Goal: Information Seeking & Learning: Learn about a topic

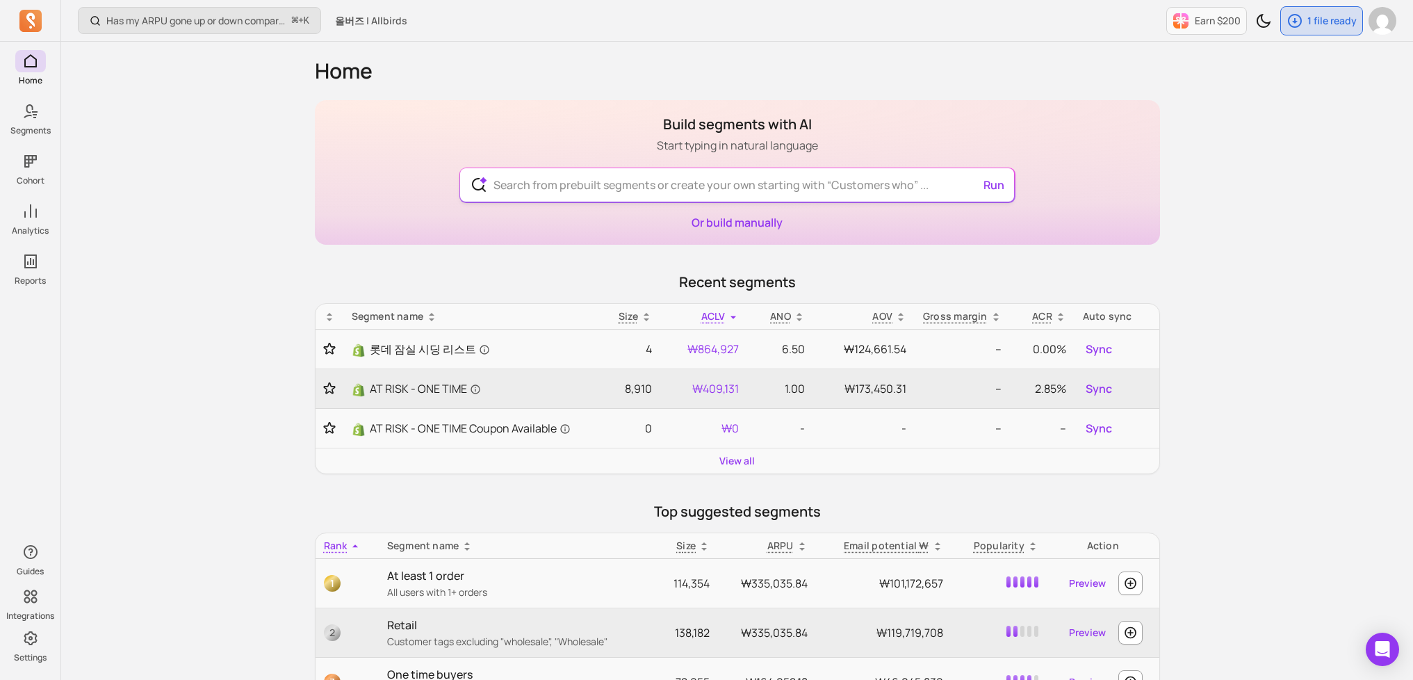
click at [614, 188] on input "text" at bounding box center [736, 184] width 509 height 33
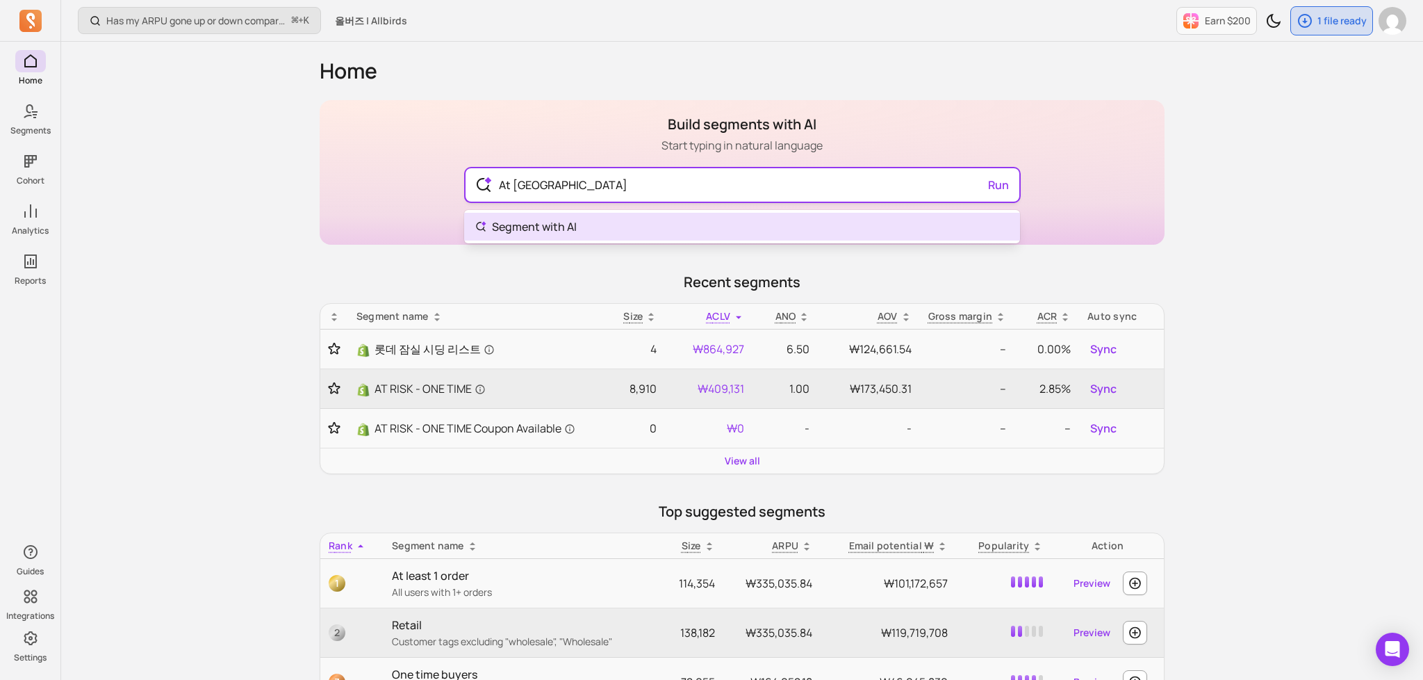
type input "At risk"
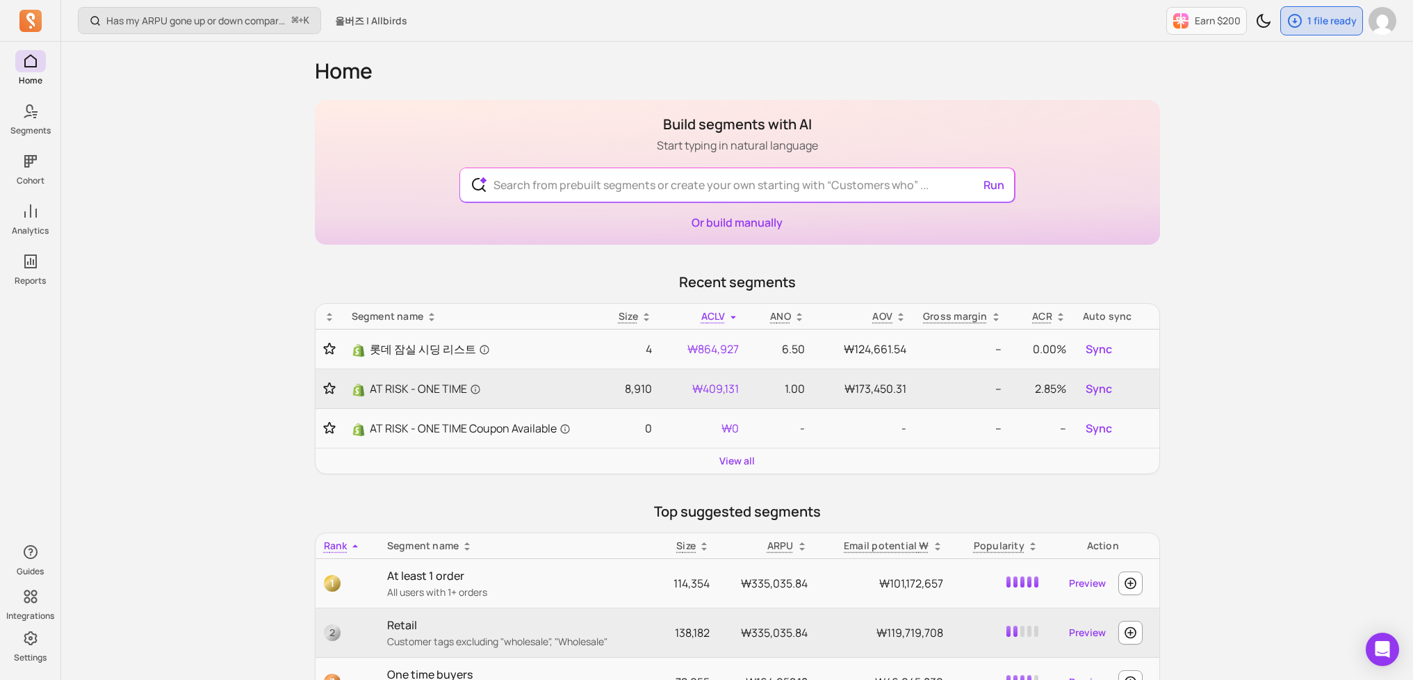
click at [35, 135] on div "Home Segments Cohort Analytics Reports Guides Integrations Settings Has my ARPU…" at bounding box center [706, 614] width 1413 height 1228
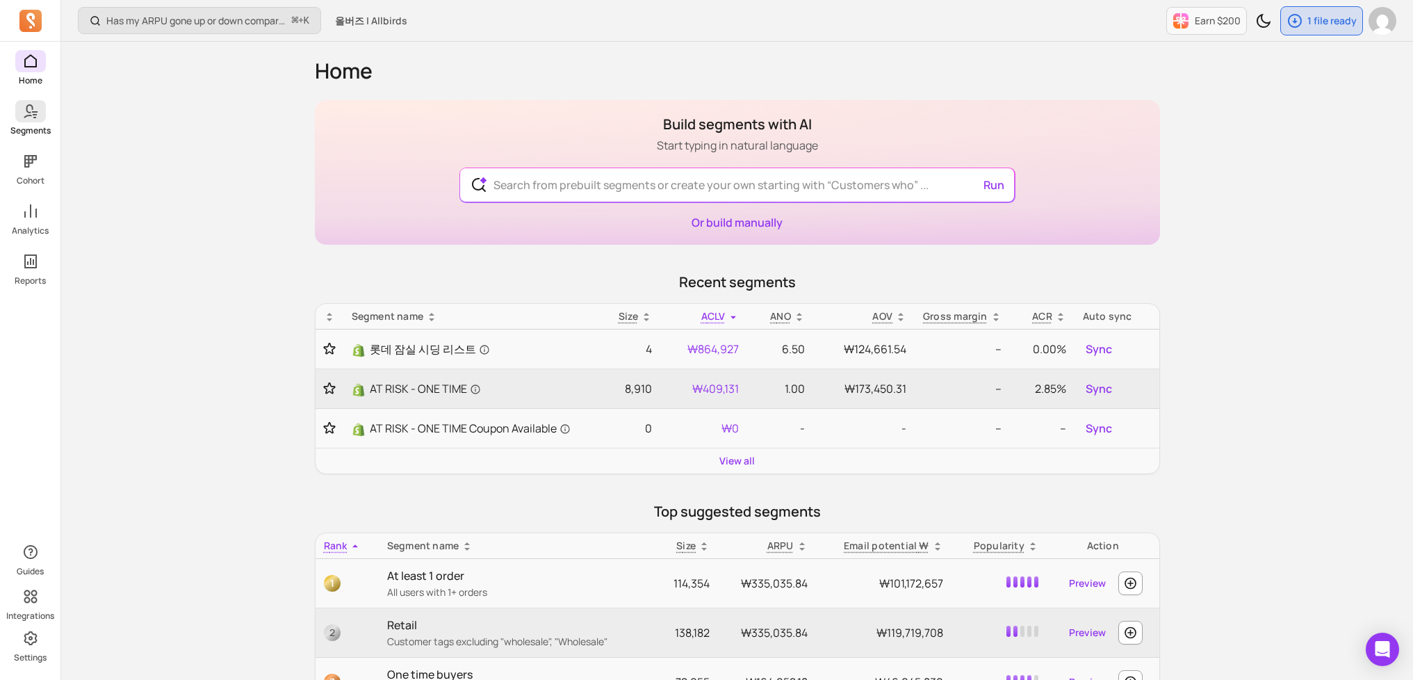
click at [38, 127] on p "Segments" at bounding box center [30, 130] width 40 height 11
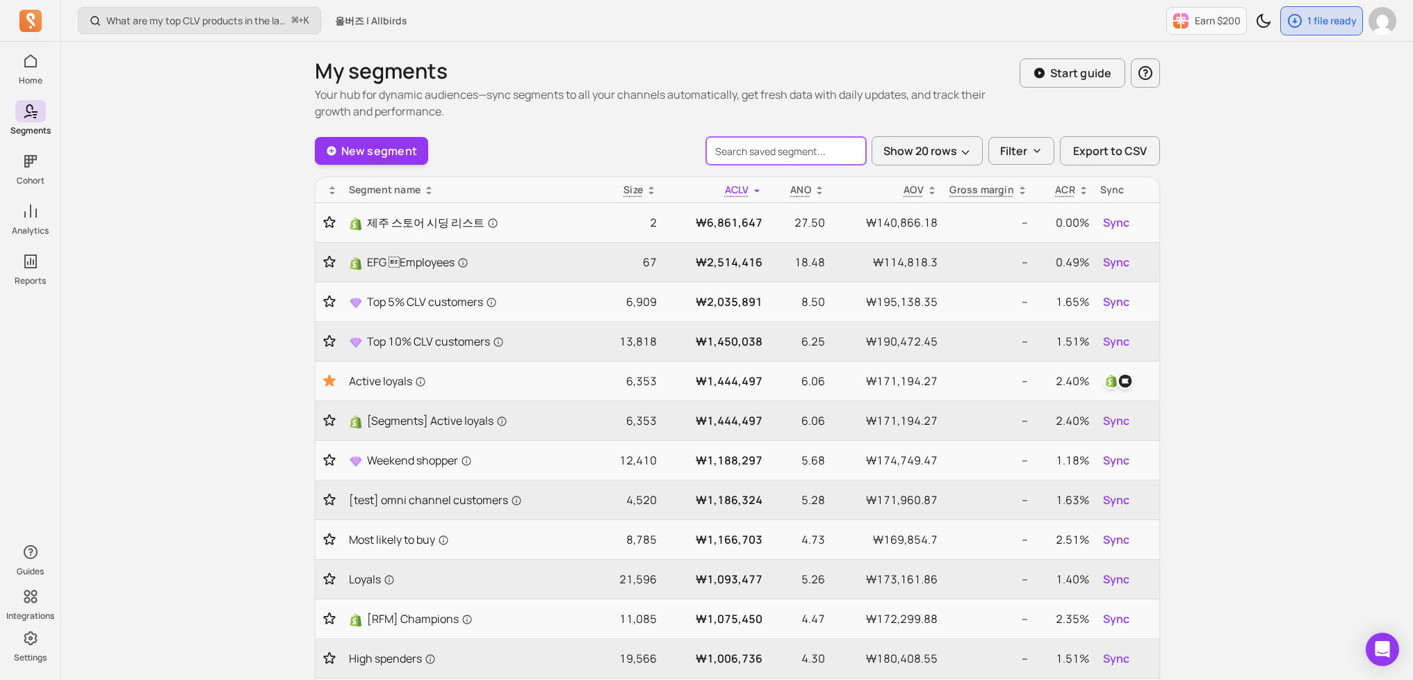
click at [746, 151] on input "search" at bounding box center [786, 151] width 160 height 28
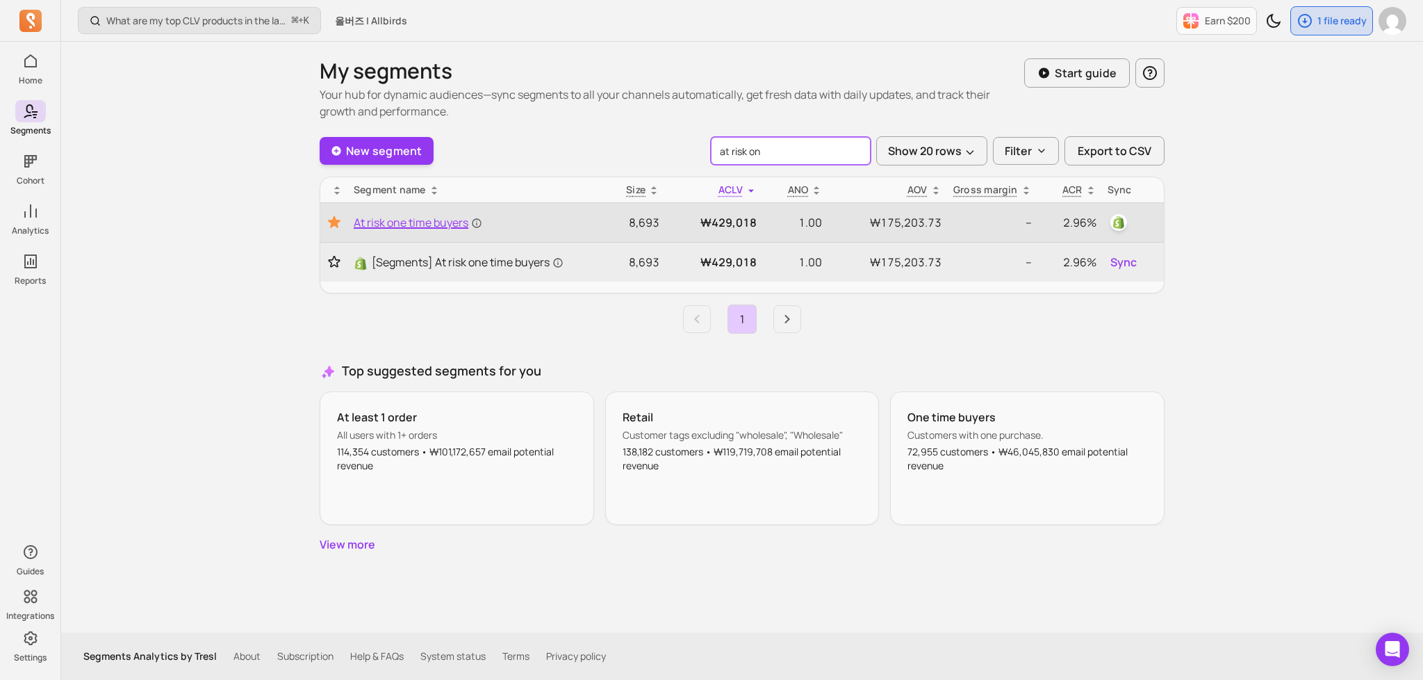
type input "at risk on"
click at [415, 226] on span "At risk one time buyers" at bounding box center [418, 222] width 129 height 17
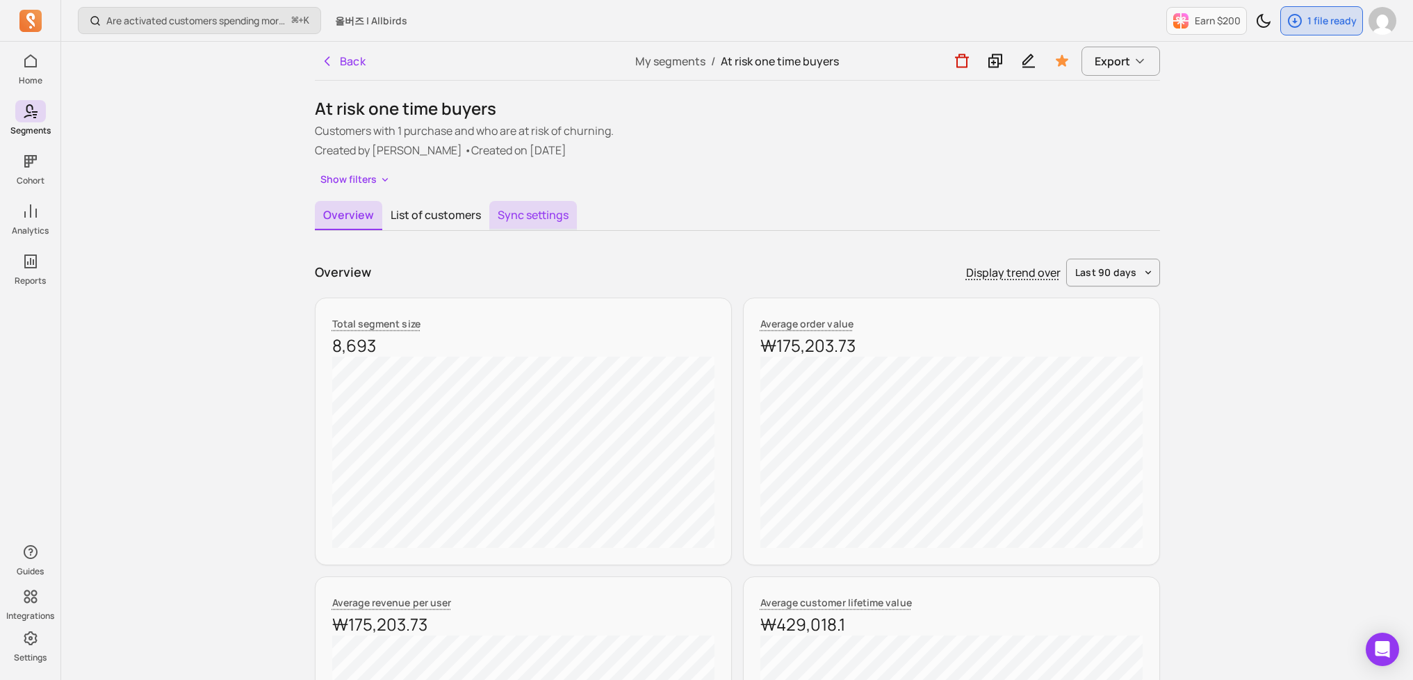
click at [532, 218] on button "Sync settings" at bounding box center [533, 215] width 88 height 29
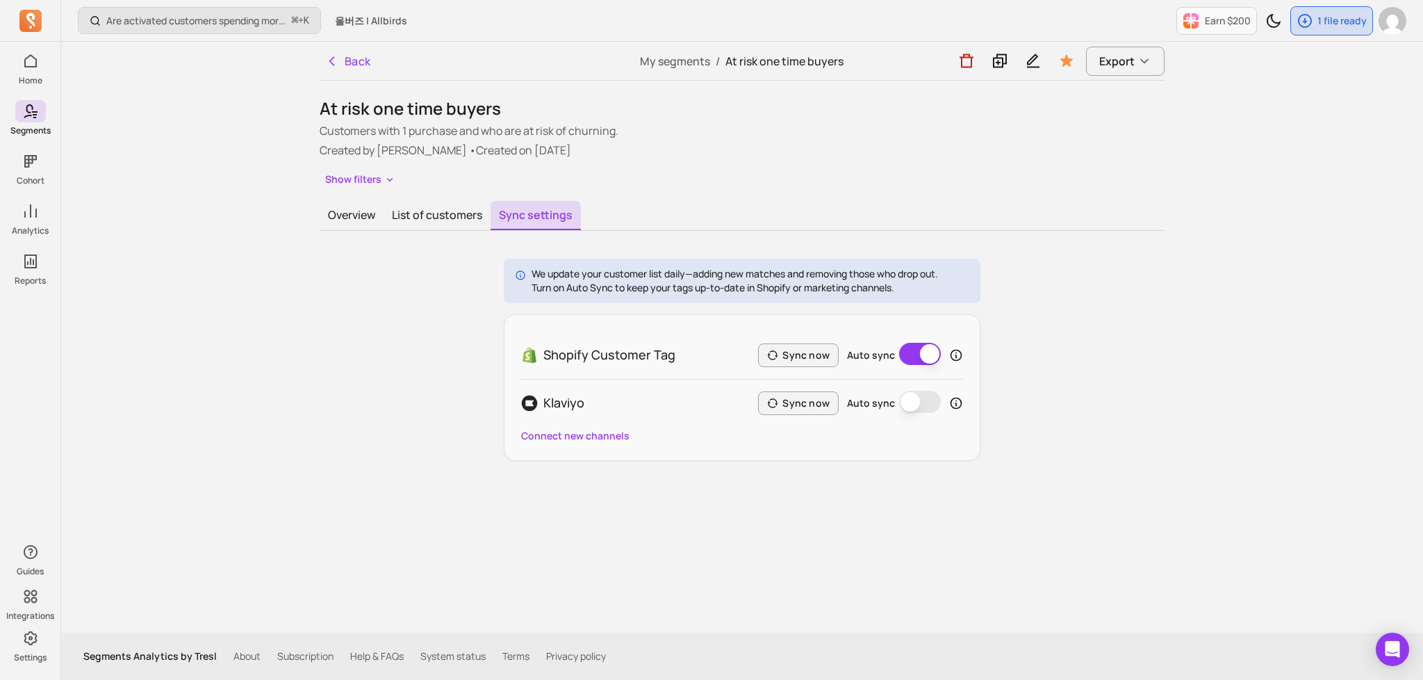
click at [409, 196] on div "At risk one time buyers Customers with 1 purchase and who are at risk of churni…" at bounding box center [742, 278] width 845 height 363
click at [411, 209] on button "List of customers" at bounding box center [437, 215] width 107 height 29
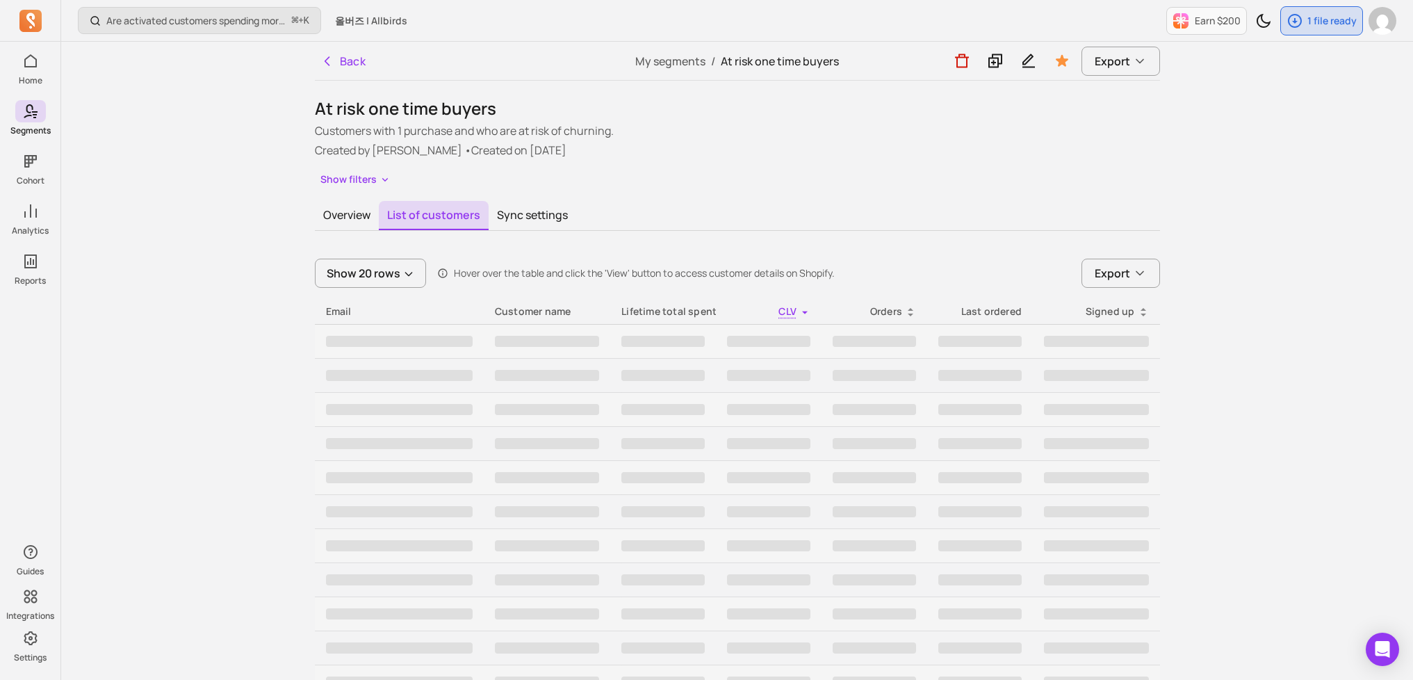
click at [215, 170] on div "Are activated customers spending more over time? ⌘ + K 올버즈 | Allbirds Earn $200…" at bounding box center [736, 583] width 1351 height 1167
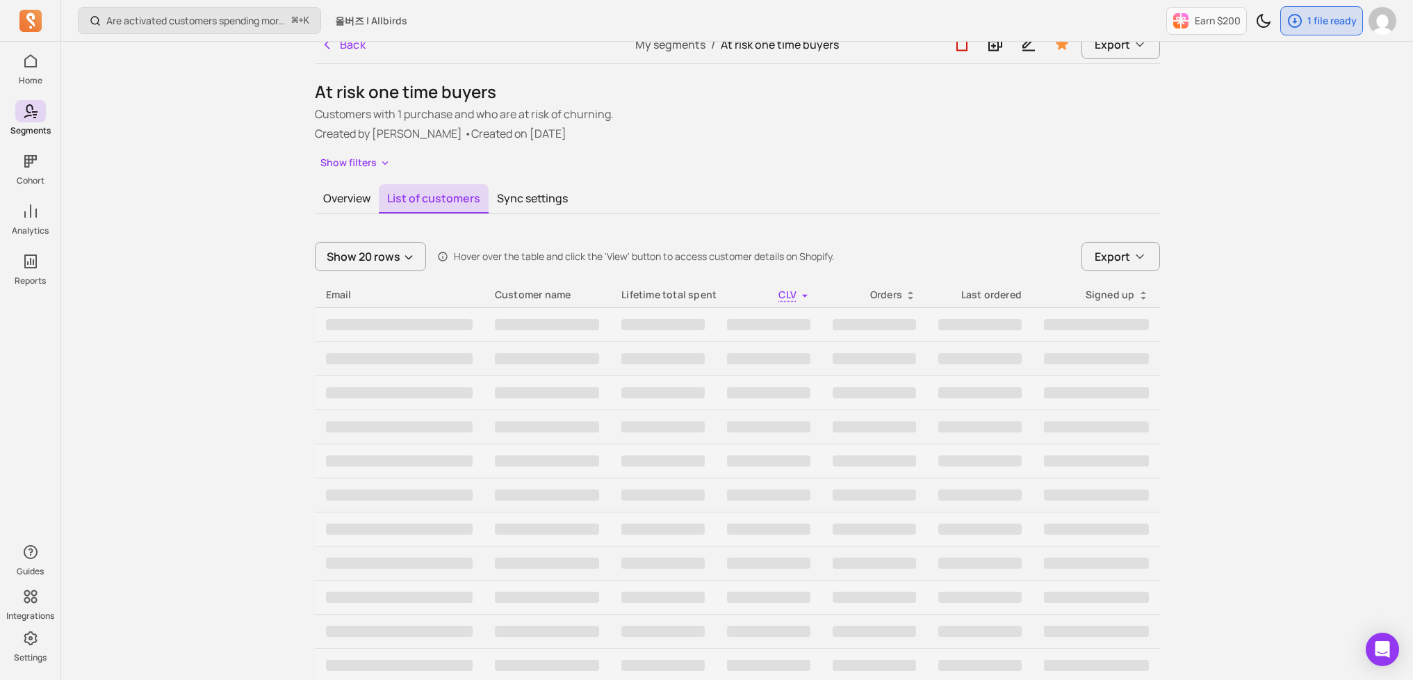
scroll to position [21, 0]
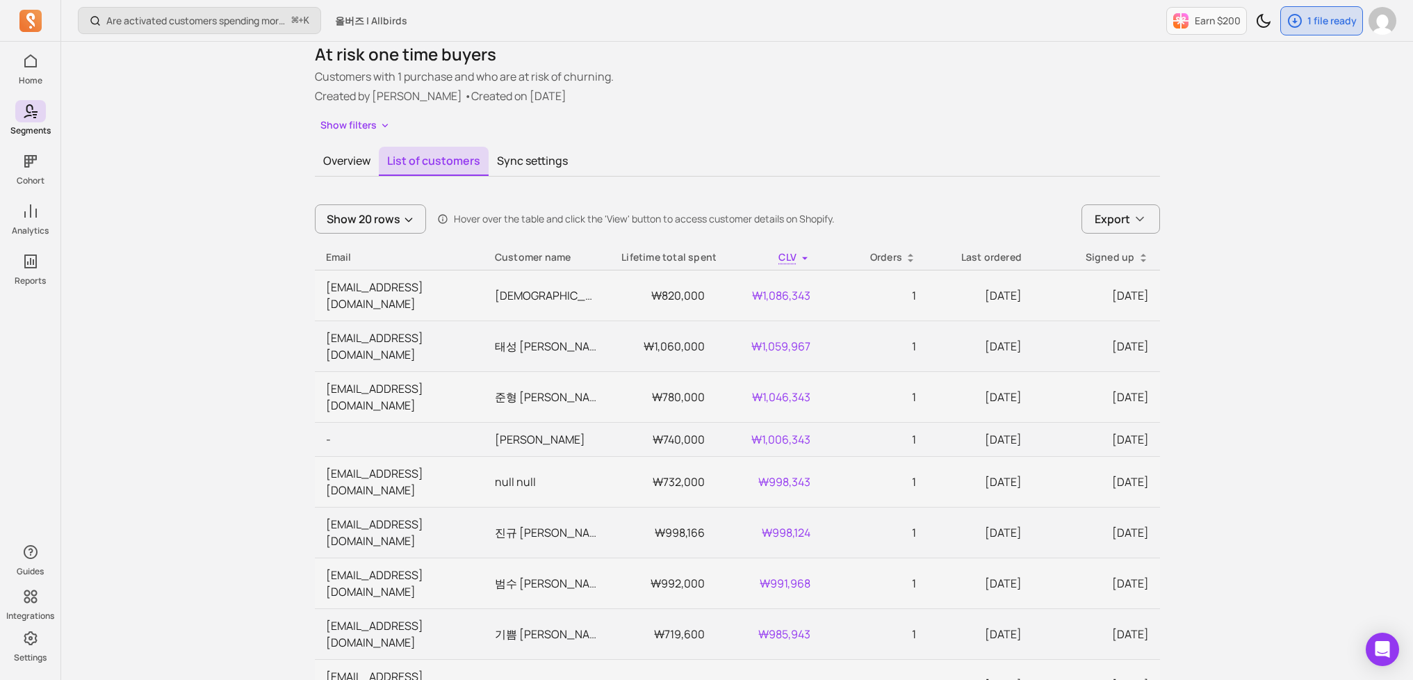
scroll to position [56, 0]
click at [322, 157] on button "Overview" at bounding box center [347, 159] width 64 height 29
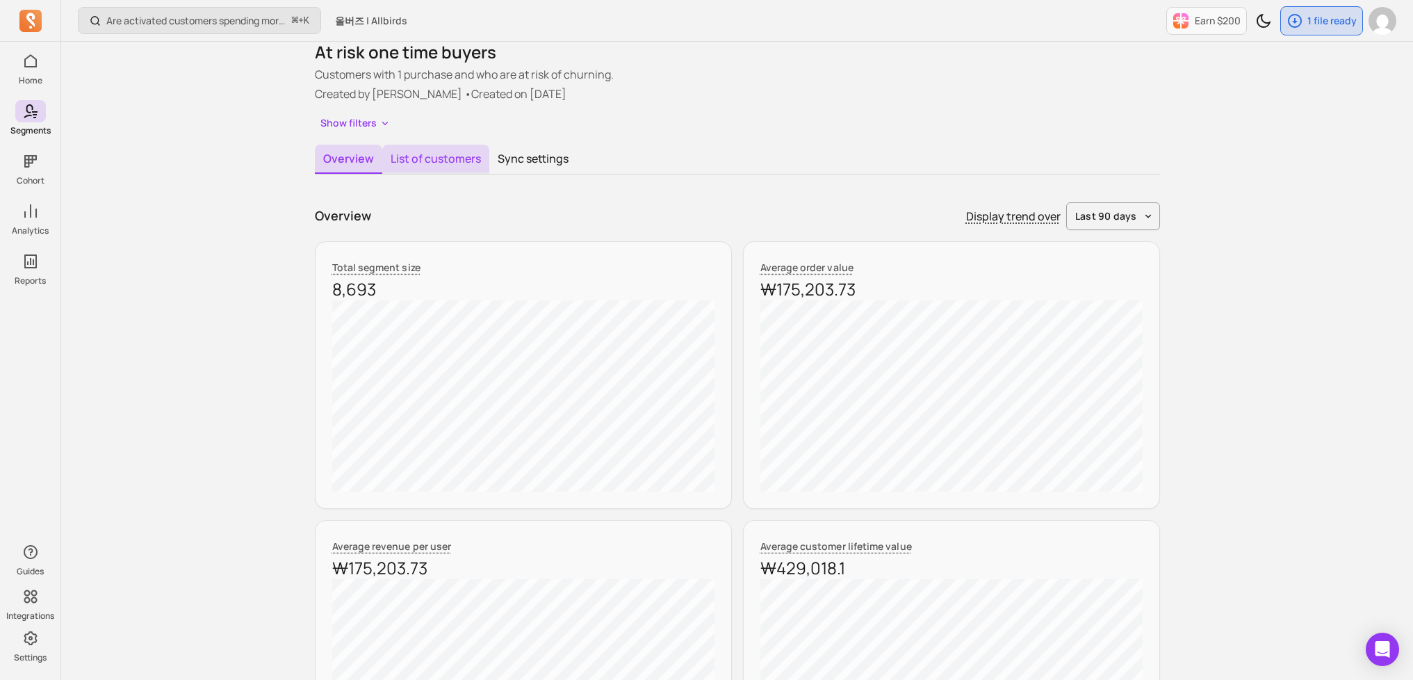
click at [438, 145] on button "List of customers" at bounding box center [435, 159] width 107 height 29
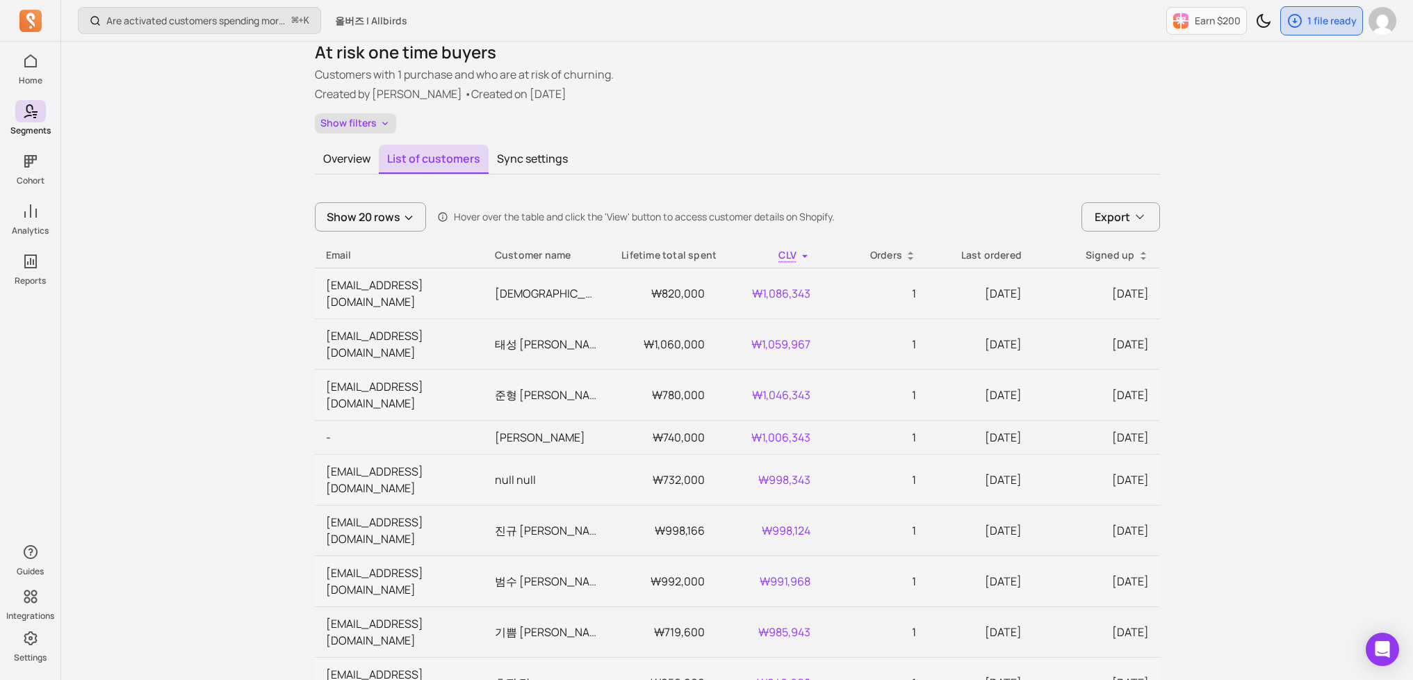
click at [349, 120] on button "Show filters" at bounding box center [355, 123] width 81 height 20
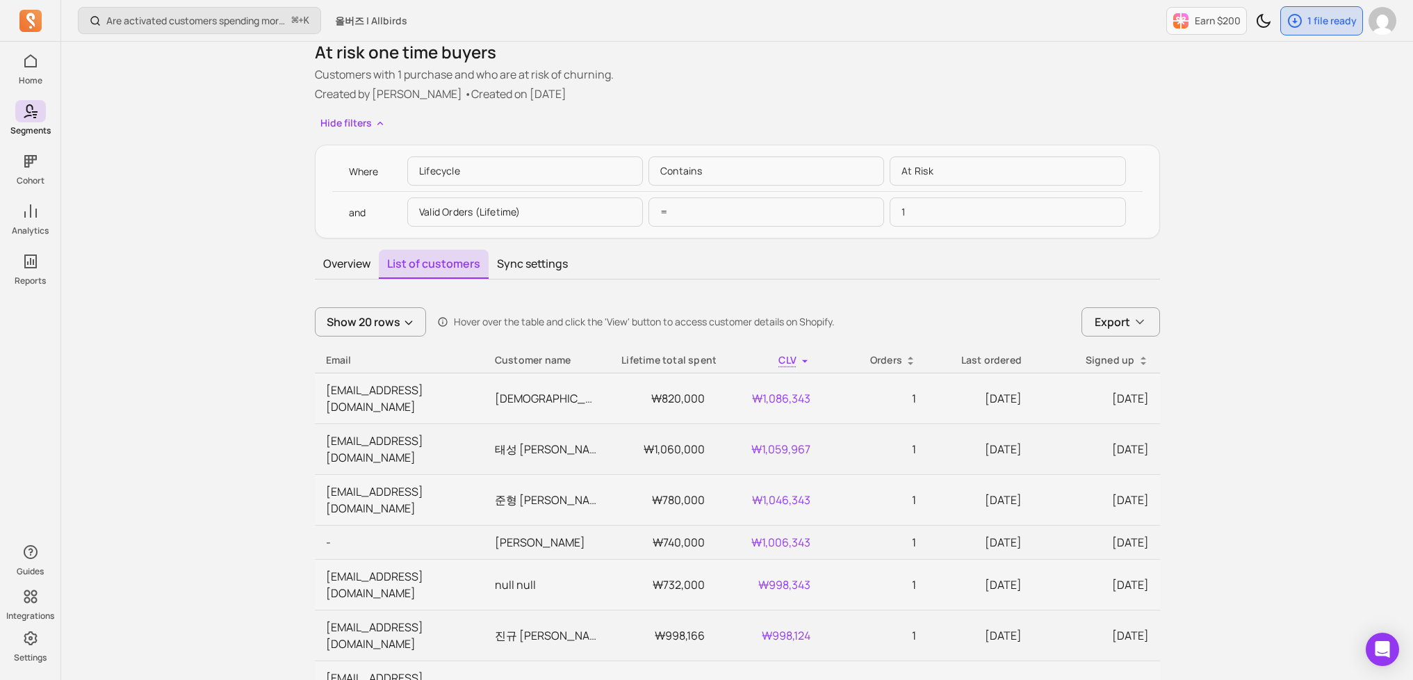
click at [436, 207] on p "Valid Orders (lifetime)" at bounding box center [525, 211] width 236 height 29
click at [697, 212] on p "=" at bounding box center [766, 211] width 236 height 29
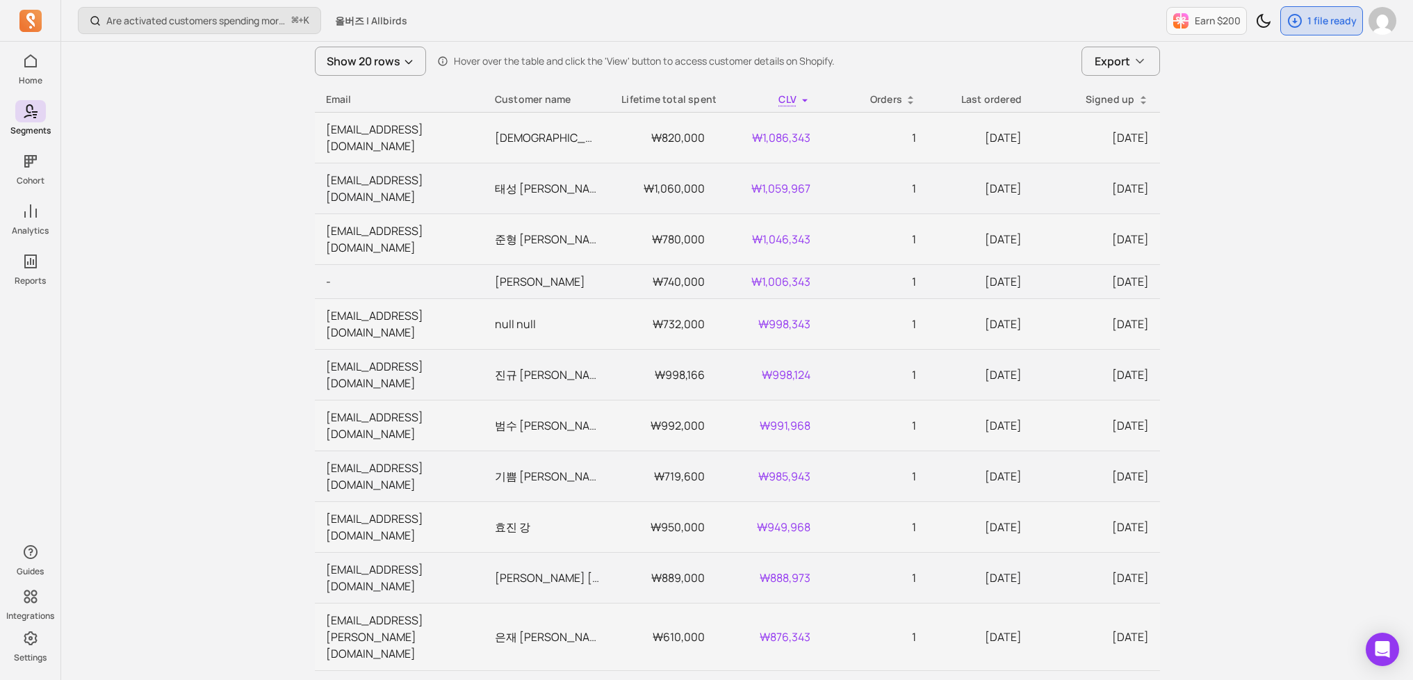
scroll to position [311, 0]
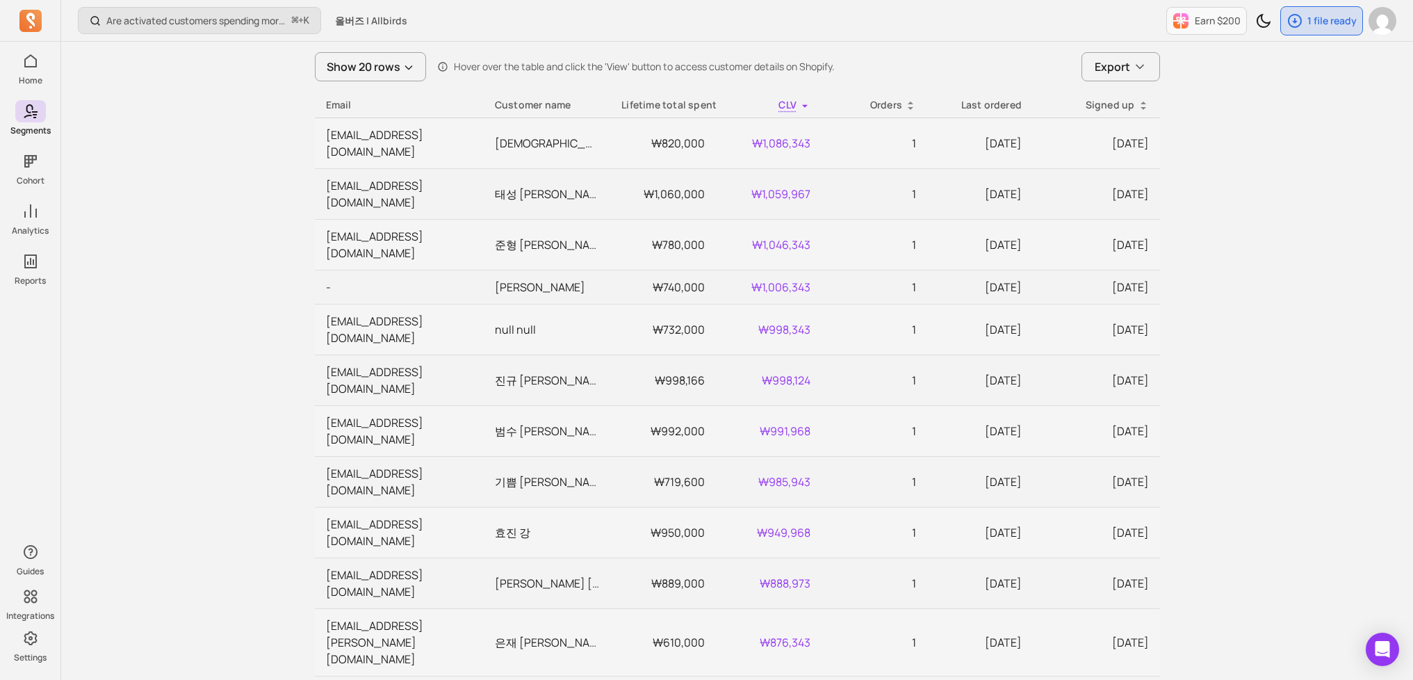
click at [215, 176] on div "Are activated customers spending more over time? ⌘ + K 올버즈 | Allbirds Earn $200…" at bounding box center [736, 466] width 1351 height 1554
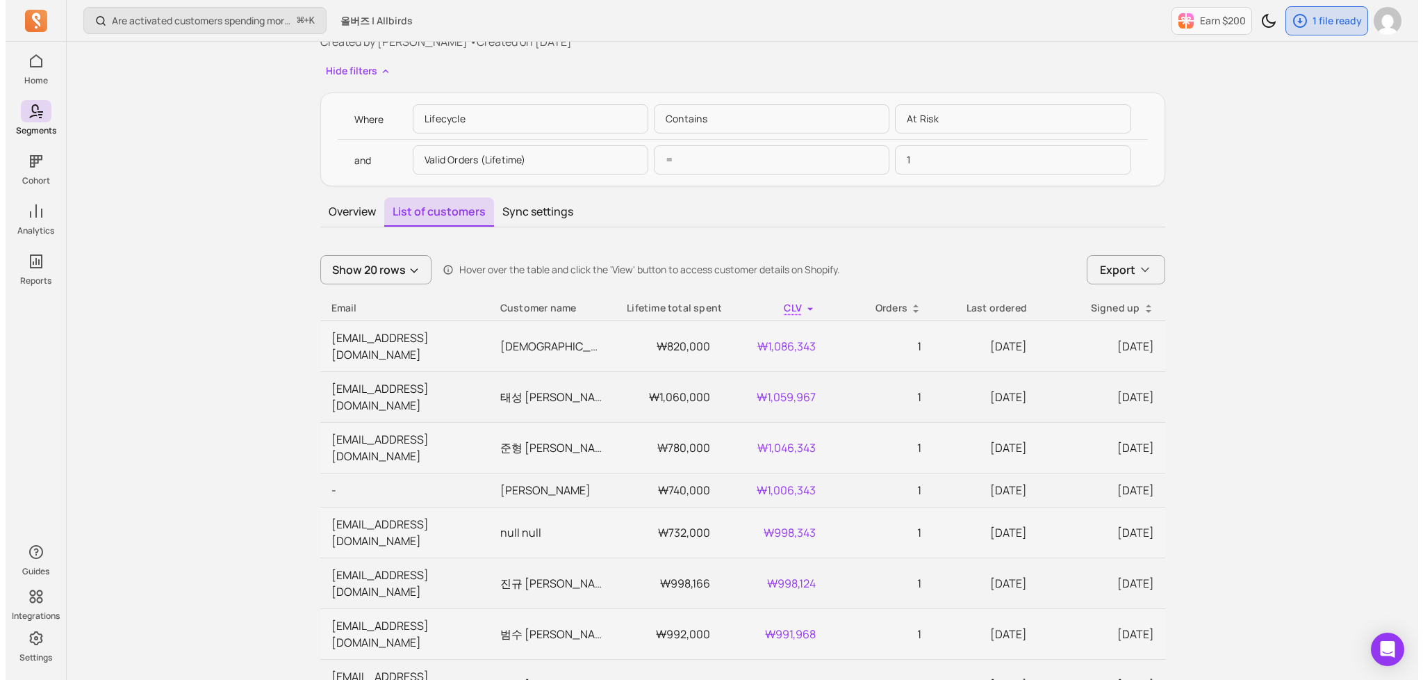
scroll to position [0, 0]
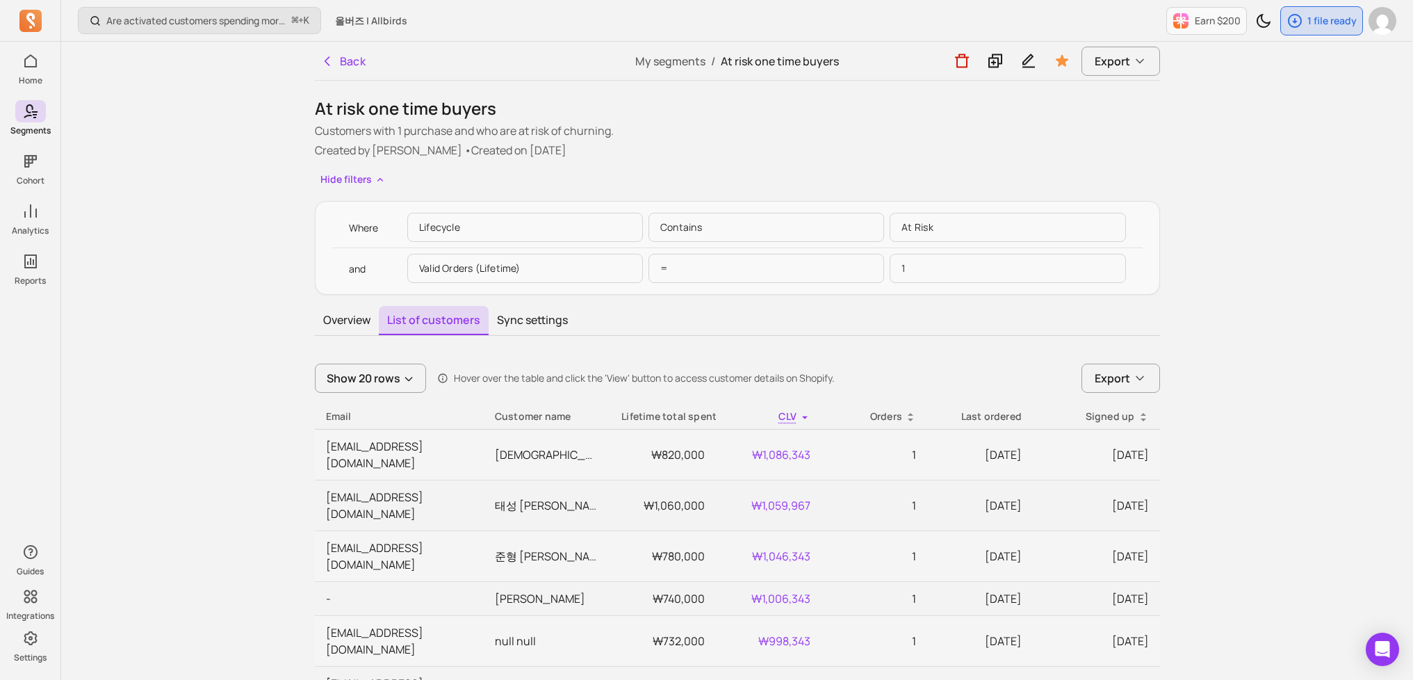
click at [466, 102] on h1 "At risk one time buyers" at bounding box center [737, 108] width 845 height 22
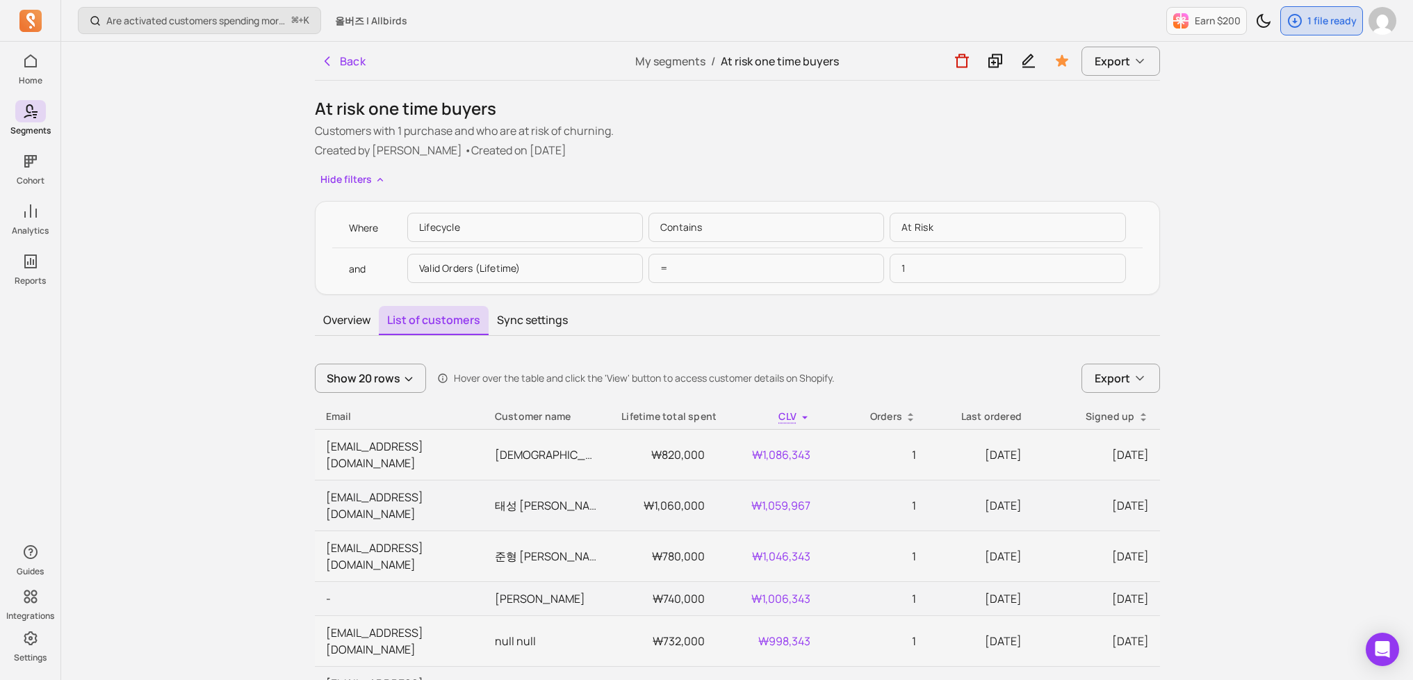
click at [563, 316] on button "Sync settings" at bounding box center [532, 320] width 88 height 29
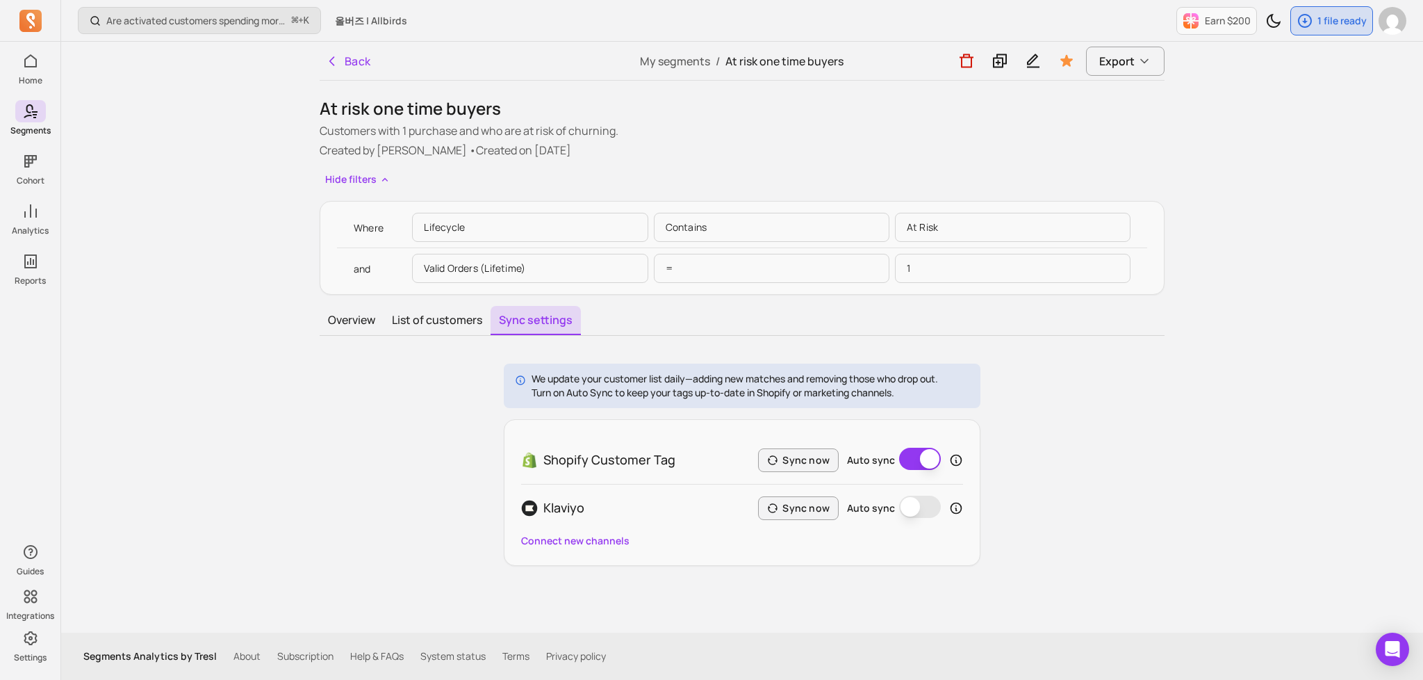
click at [1135, 404] on div "We update your customer list daily—adding new matches and removing those who dr…" at bounding box center [742, 464] width 845 height 202
click at [1122, 385] on div "We update your customer list daily—adding new matches and removing those who dr…" at bounding box center [742, 464] width 845 height 202
click at [1112, 393] on div "We update your customer list daily—adding new matches and removing those who dr…" at bounding box center [742, 464] width 845 height 202
